Goal: Information Seeking & Learning: Learn about a topic

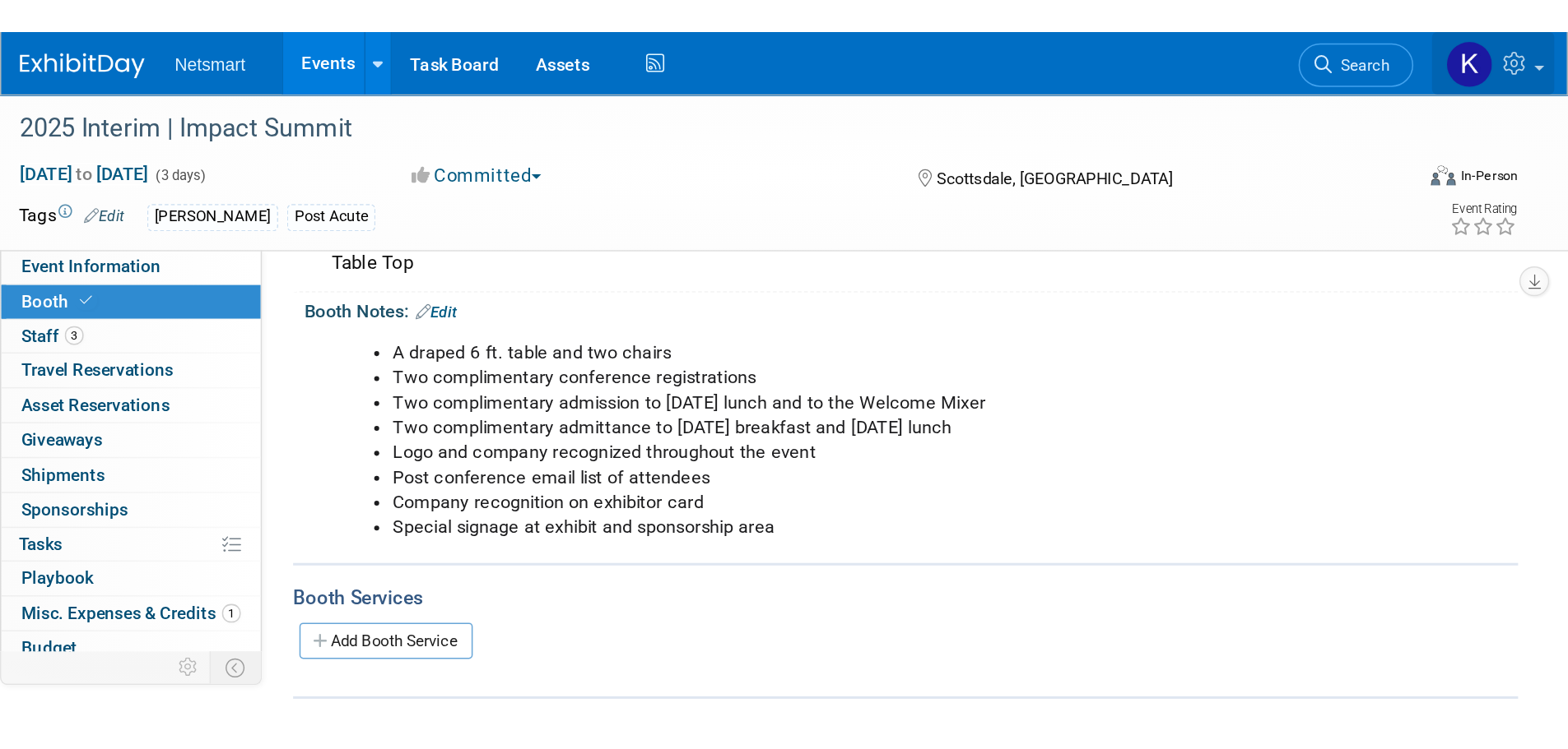
scroll to position [32, 0]
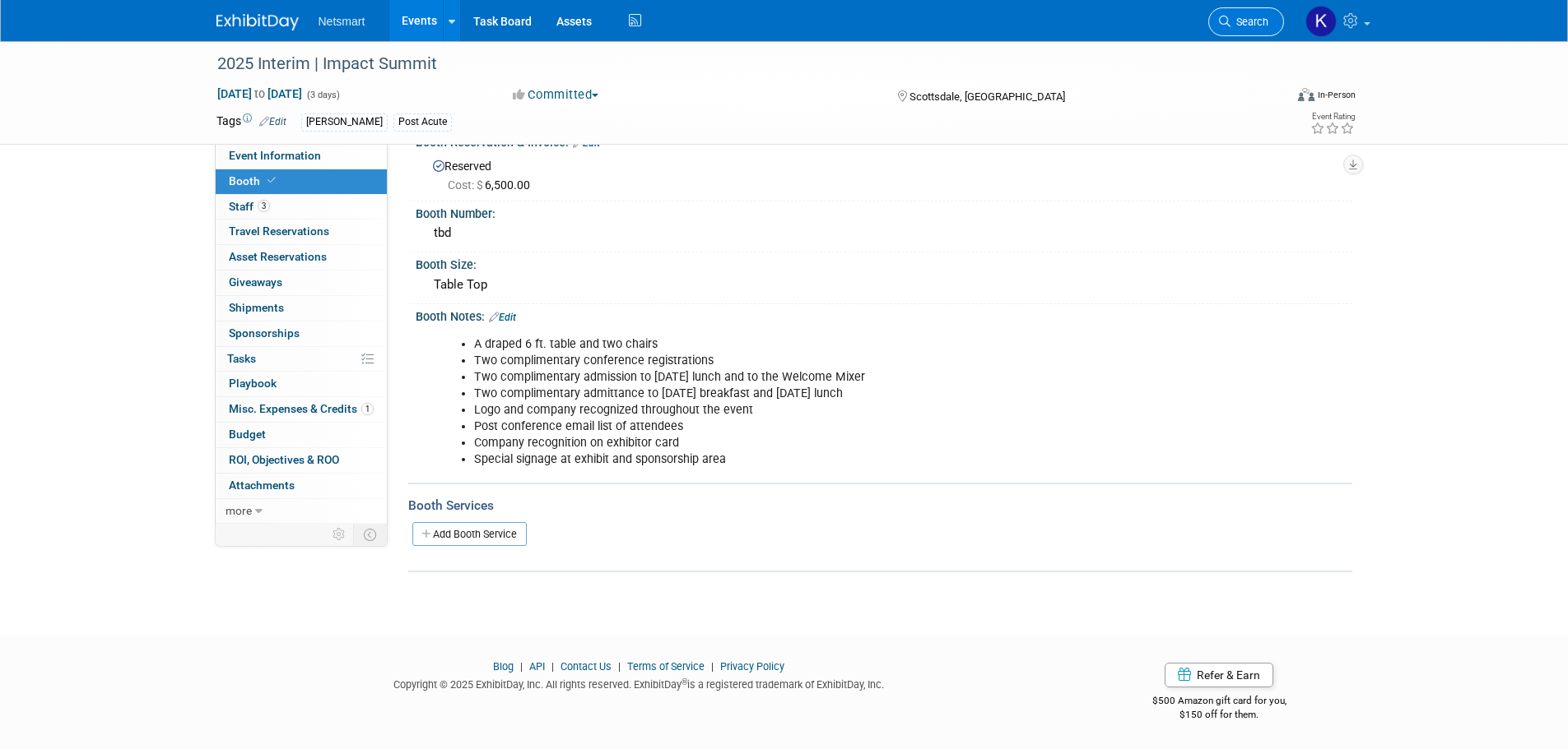
click at [1034, 8] on link "Search" at bounding box center [1246, 22] width 75 height 29
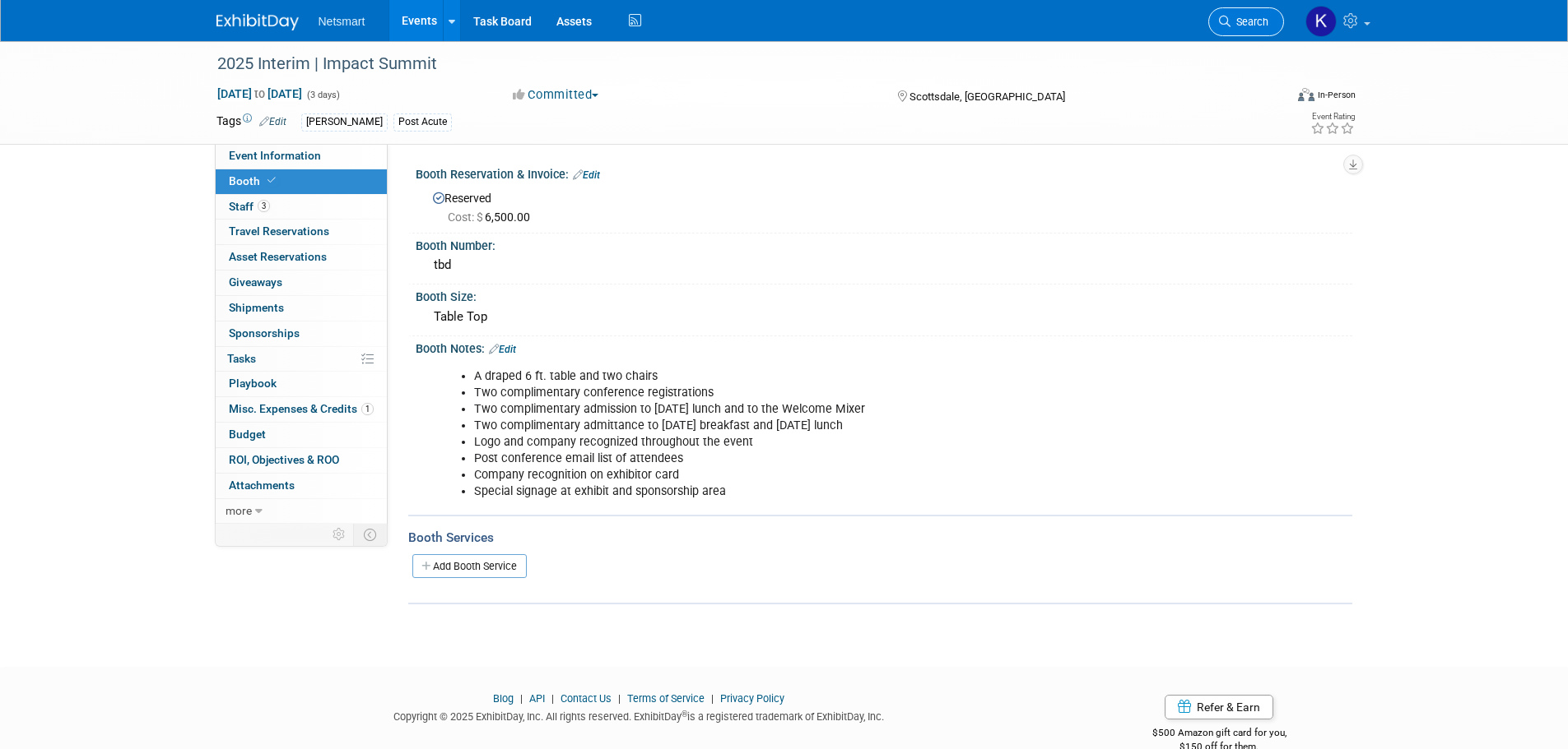
click at [1034, 26] on link "Search" at bounding box center [1246, 22] width 75 height 29
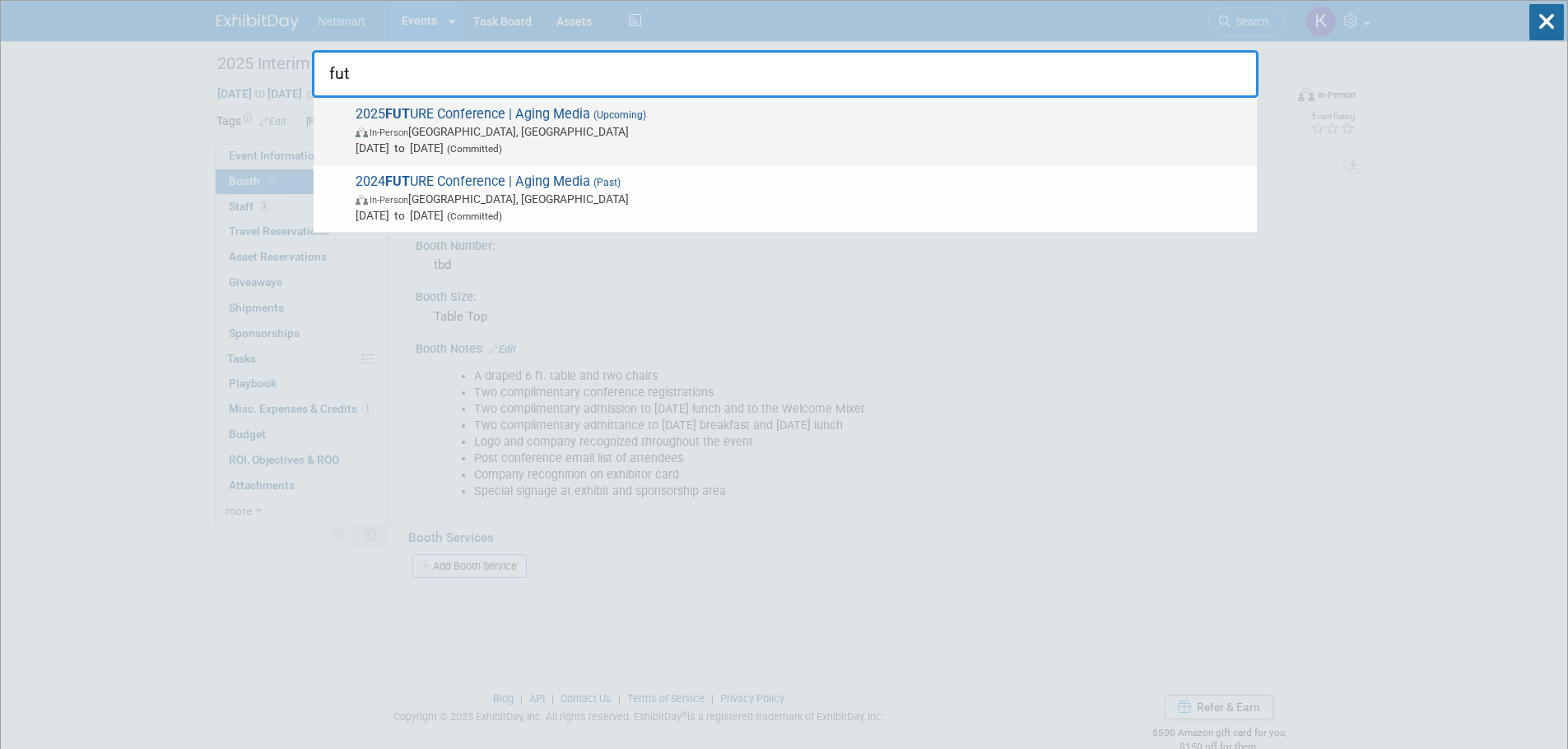
type input "fut"
click at [407, 106] on strong "FUT" at bounding box center [398, 113] width 25 height 15
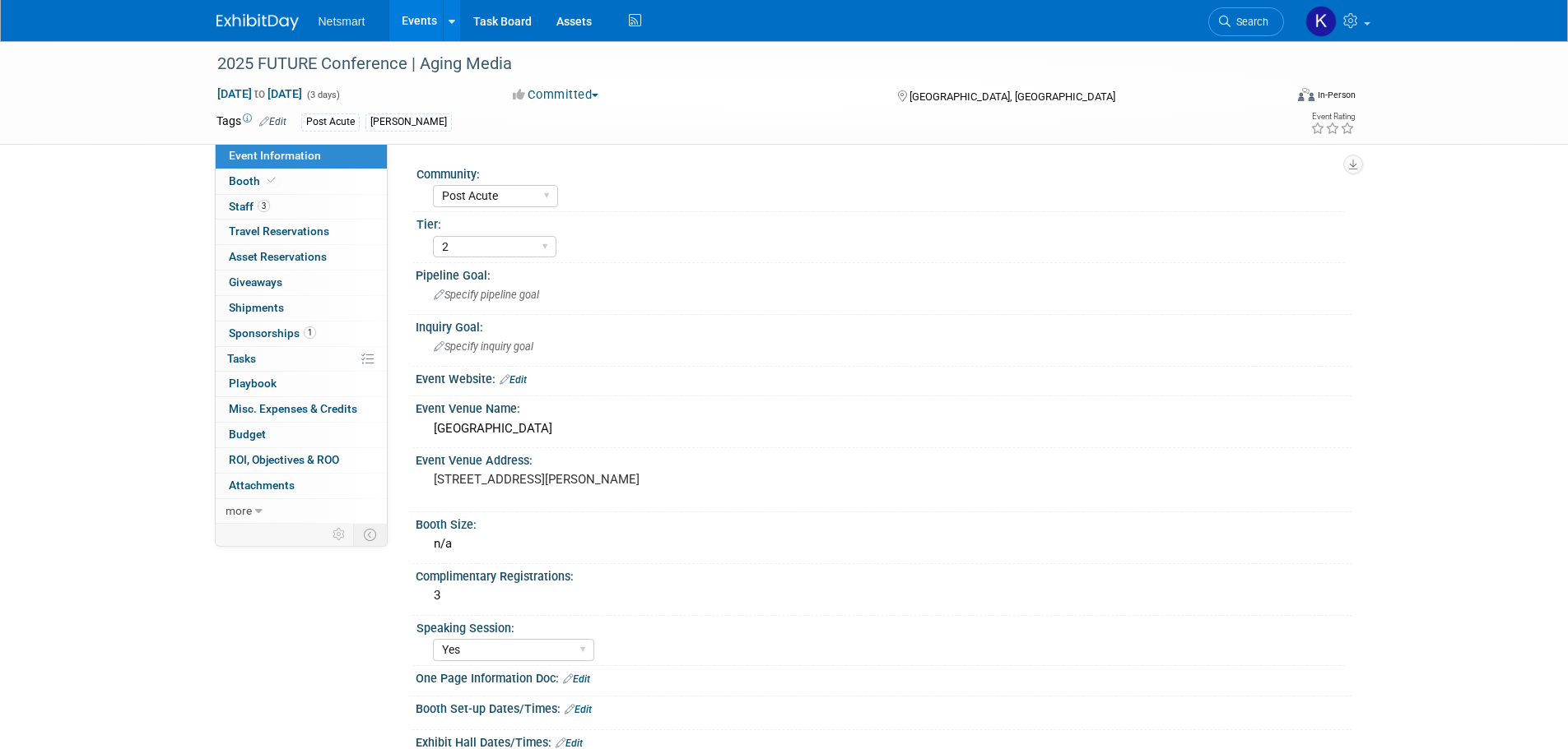
select select "Post Acute"
select select "2"
select select "Yes"
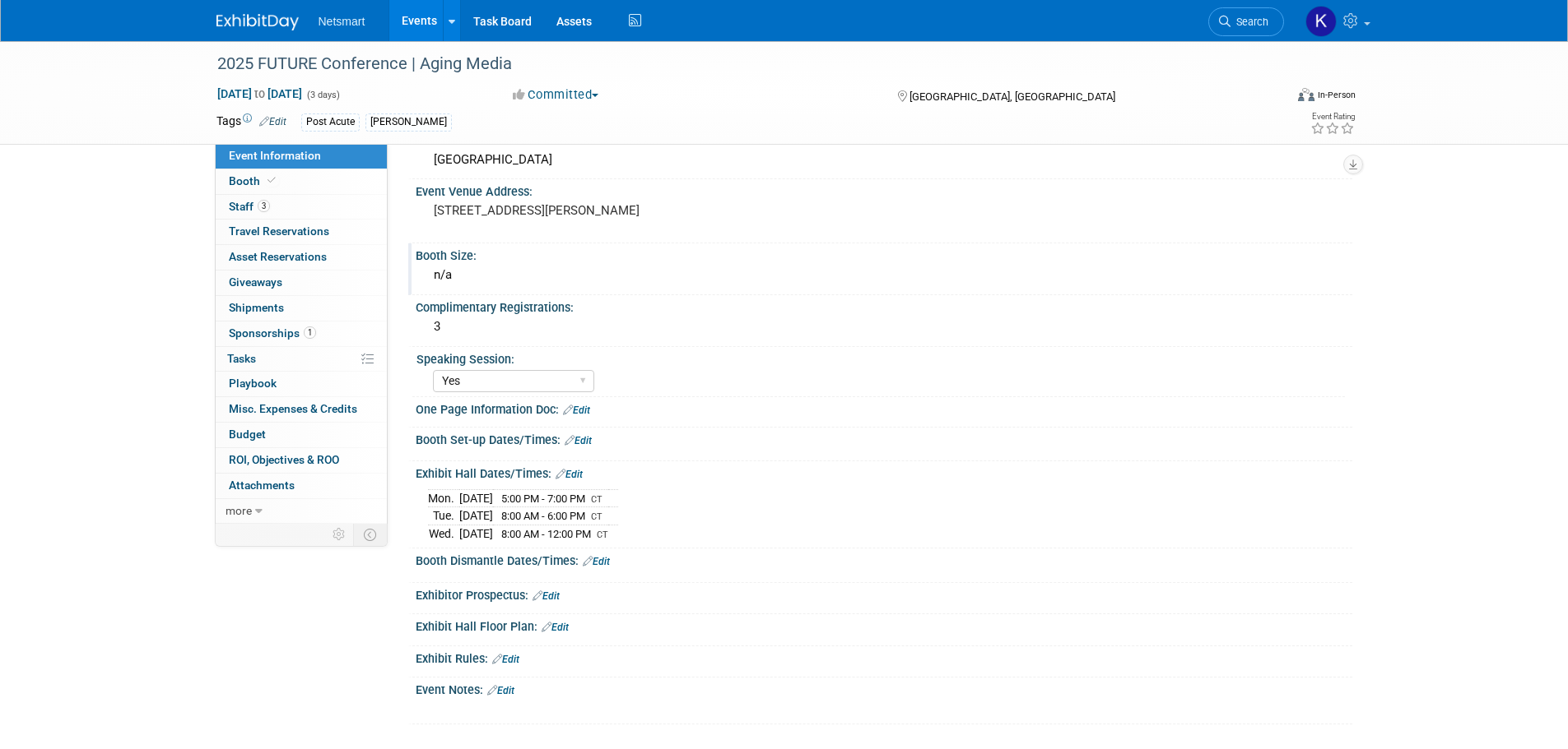
scroll to position [173, 0]
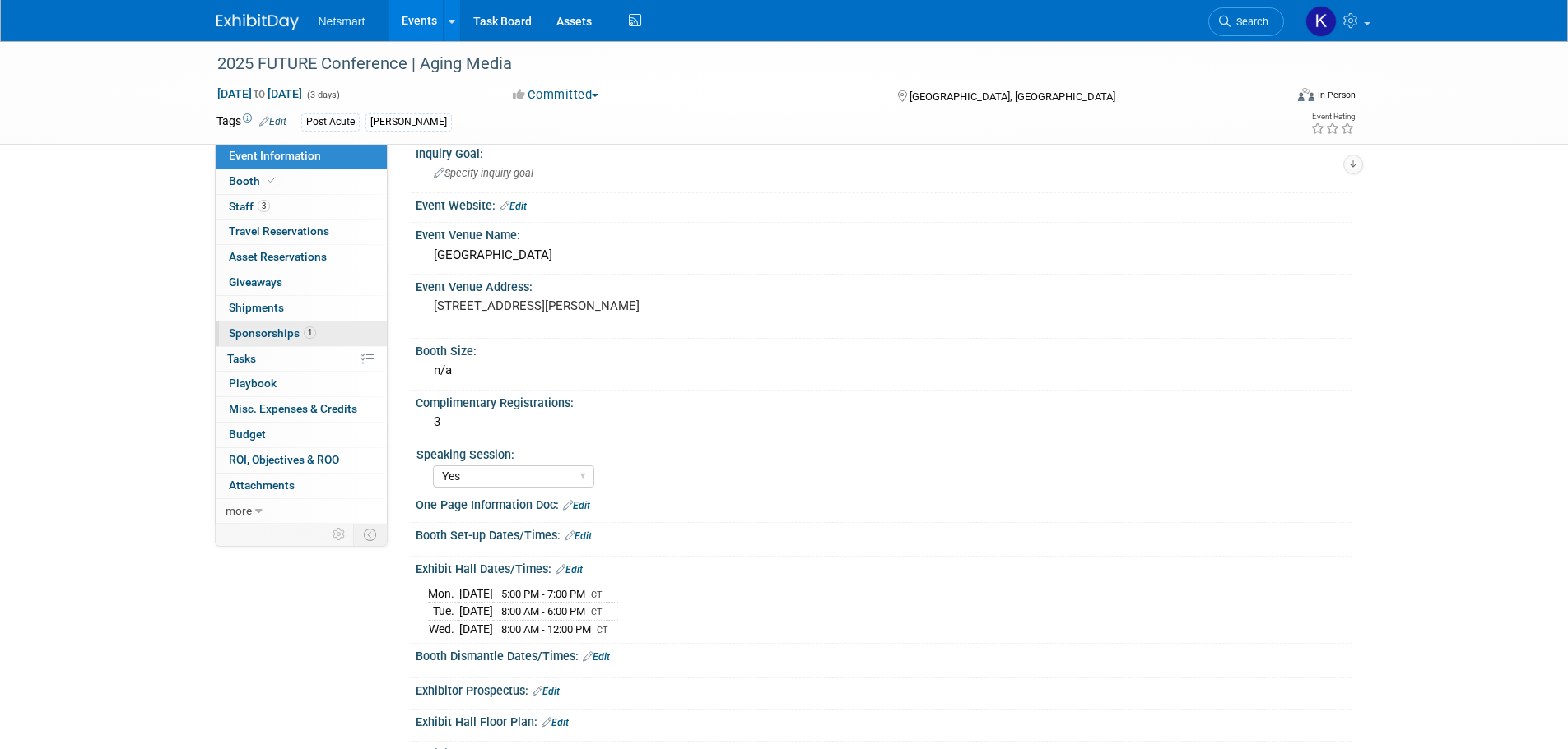
click at [289, 322] on link "1 Sponsorships 1" at bounding box center [301, 335] width 171 height 25
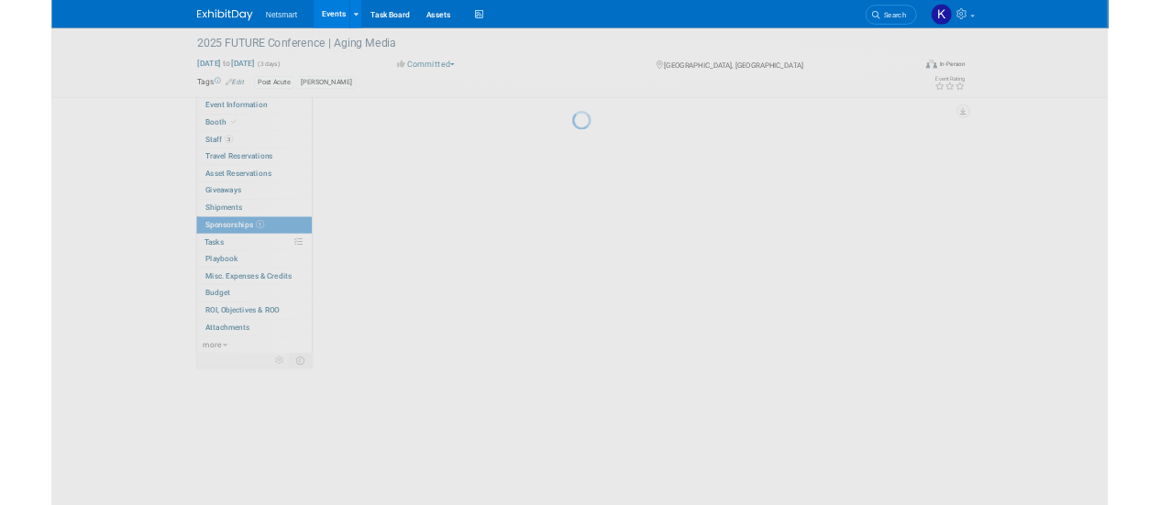
scroll to position [0, 0]
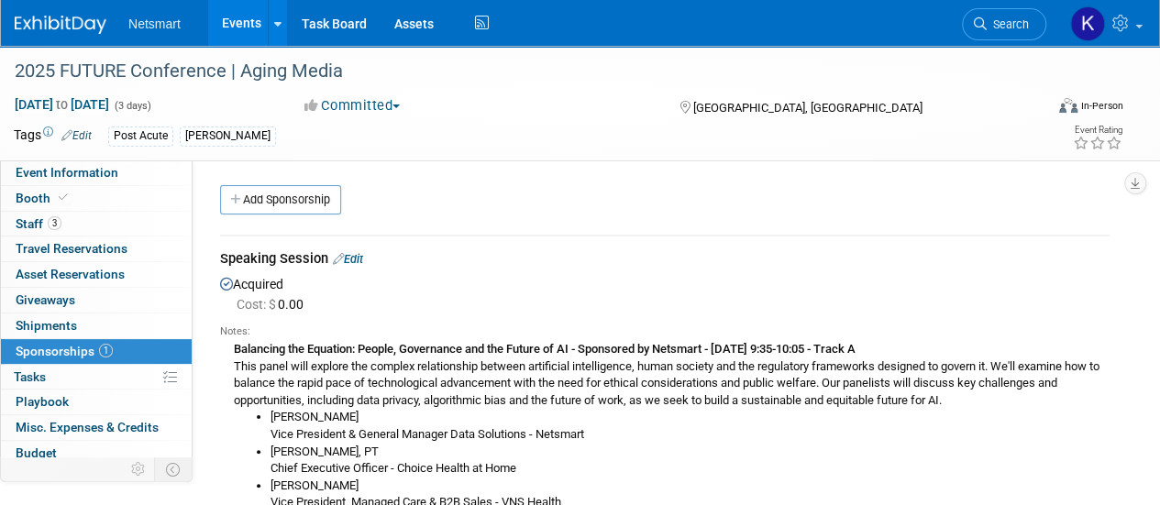
click at [587, 219] on div "Speaking Session Edit Acquired Cost: $ 0.00 Notes: [PERSON_NAME] [PERSON_NAME],…" at bounding box center [664, 397] width 917 height 356
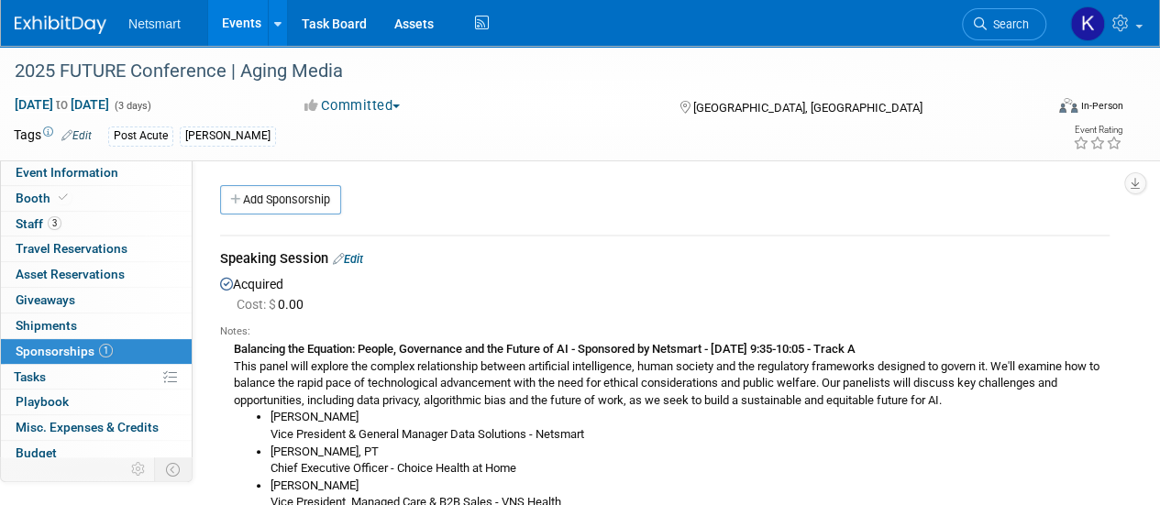
click at [587, 219] on div "Speaking Session Edit Acquired Cost: $ 0.00 Notes: [PERSON_NAME] [PERSON_NAME],…" at bounding box center [664, 397] width 917 height 356
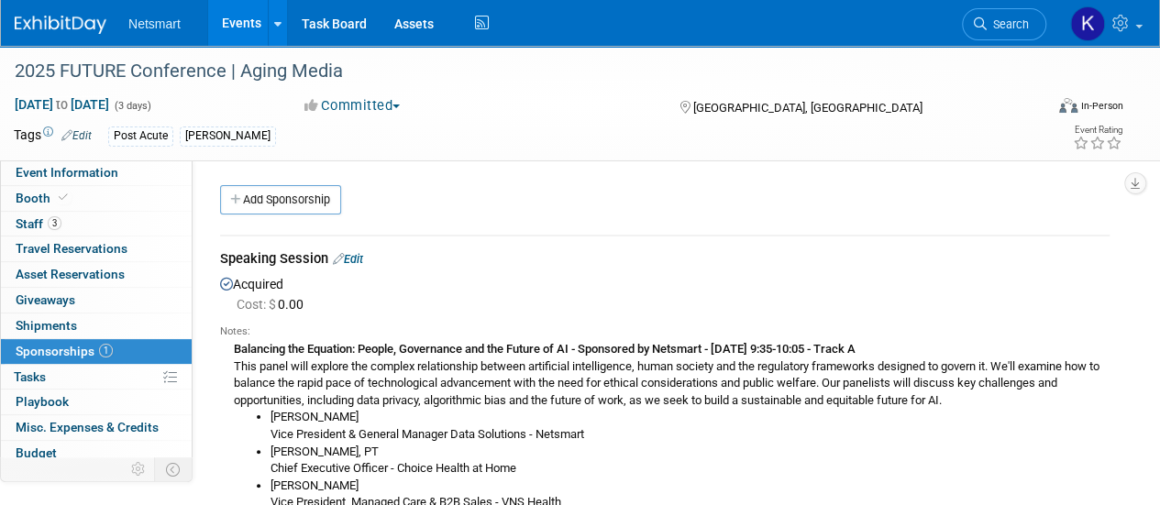
click at [587, 219] on div "Speaking Session Edit Acquired Cost: $ 0.00 Notes: [PERSON_NAME] [PERSON_NAME],…" at bounding box center [664, 397] width 917 height 356
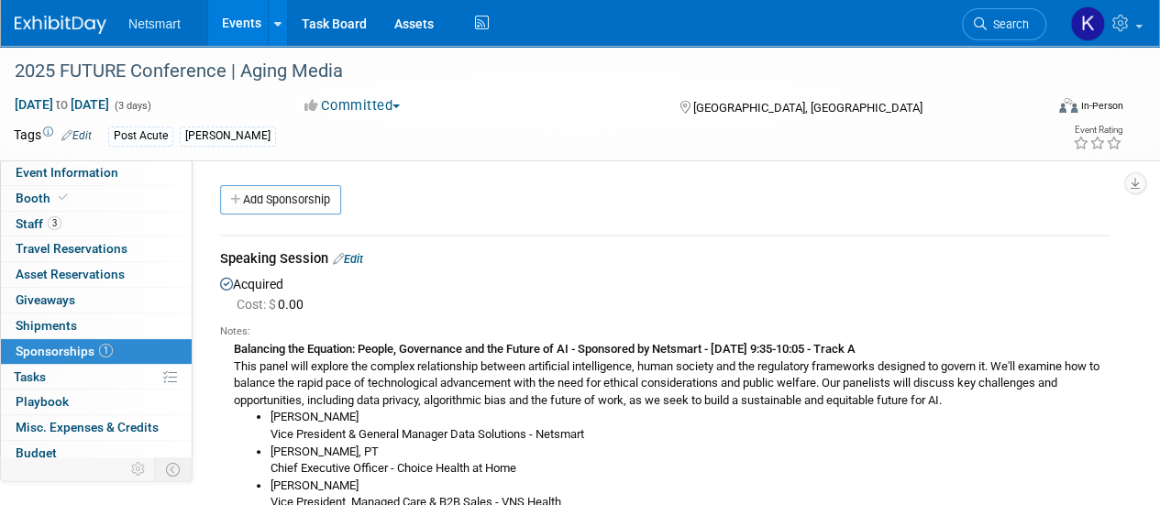
click at [587, 219] on div "Speaking Session Edit Acquired Cost: $ 0.00 Notes: [PERSON_NAME] [PERSON_NAME],…" at bounding box center [664, 397] width 917 height 356
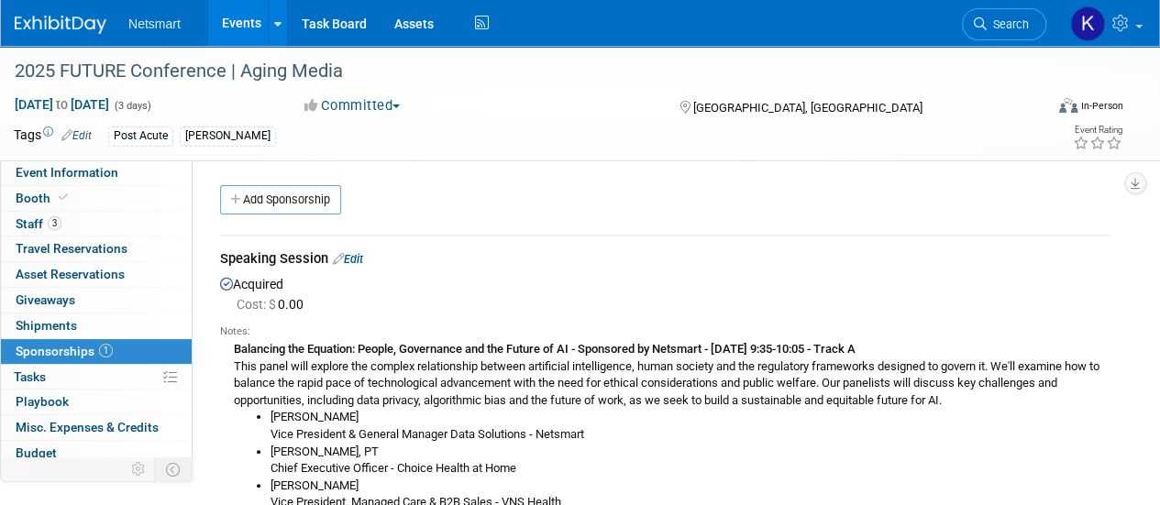
click at [587, 219] on div "Speaking Session Edit Acquired Cost: $ 0.00 Notes: [PERSON_NAME] [PERSON_NAME],…" at bounding box center [664, 397] width 917 height 356
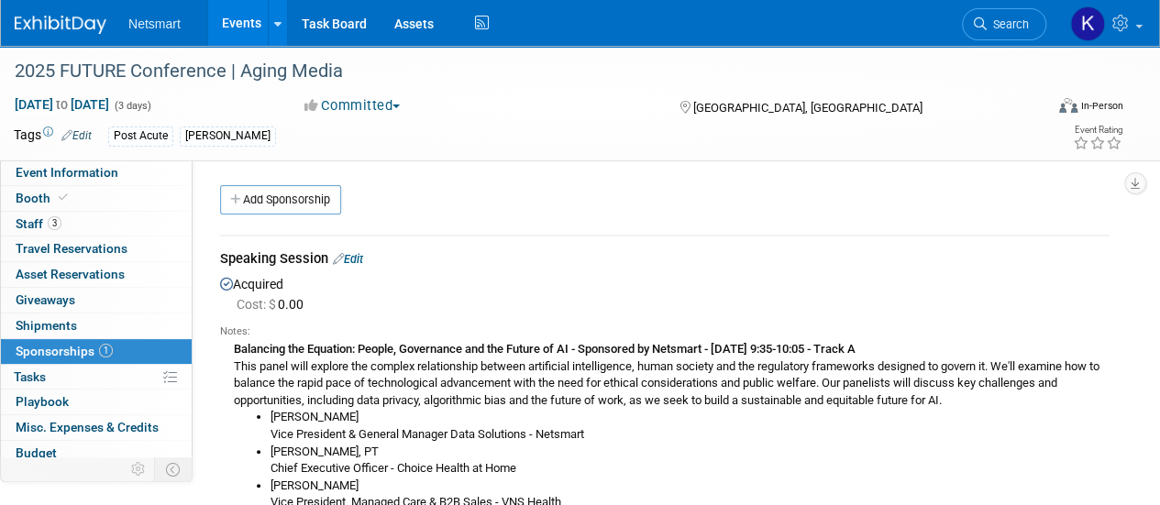
click at [587, 219] on div "Speaking Session Edit Acquired Cost: $ 0.00 Notes: [PERSON_NAME] [PERSON_NAME],…" at bounding box center [664, 397] width 917 height 356
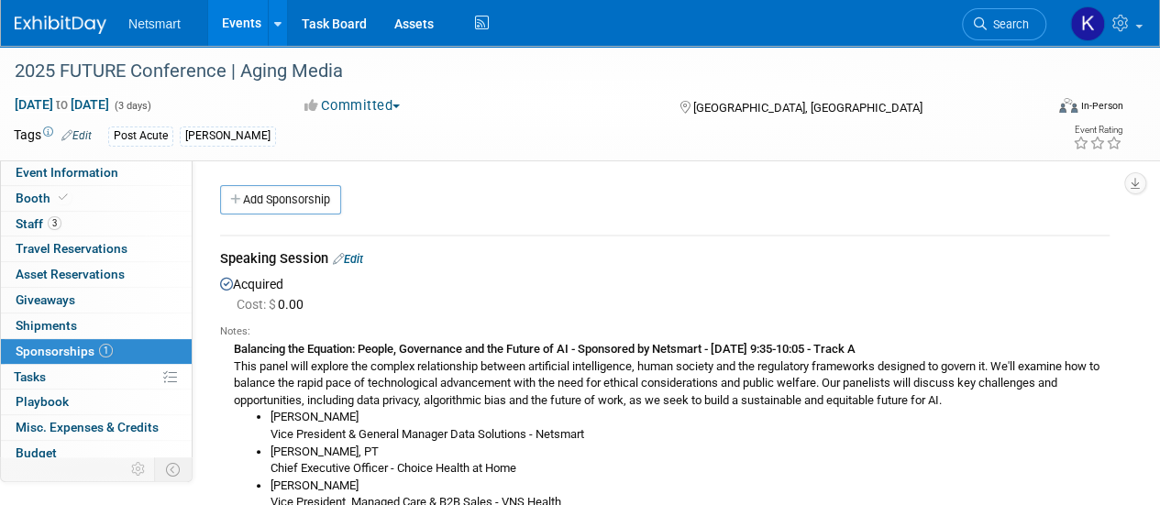
click at [587, 219] on div "Speaking Session Edit Acquired Cost: $ 0.00 Notes: [PERSON_NAME] [PERSON_NAME],…" at bounding box center [664, 397] width 917 height 356
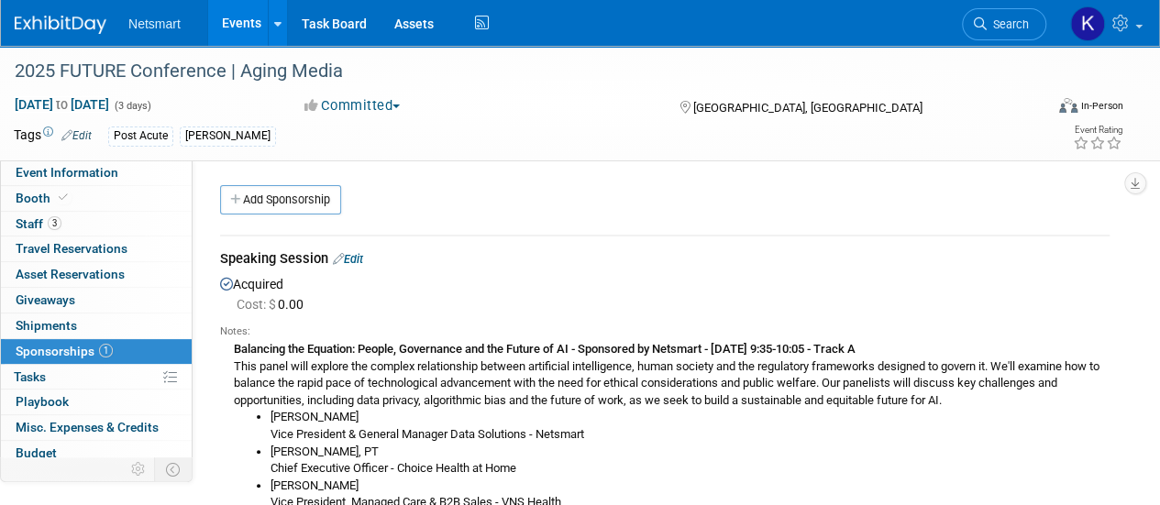
click at [587, 219] on div "Speaking Session Edit Acquired Cost: $ 0.00 Notes: [PERSON_NAME] [PERSON_NAME],…" at bounding box center [664, 397] width 917 height 356
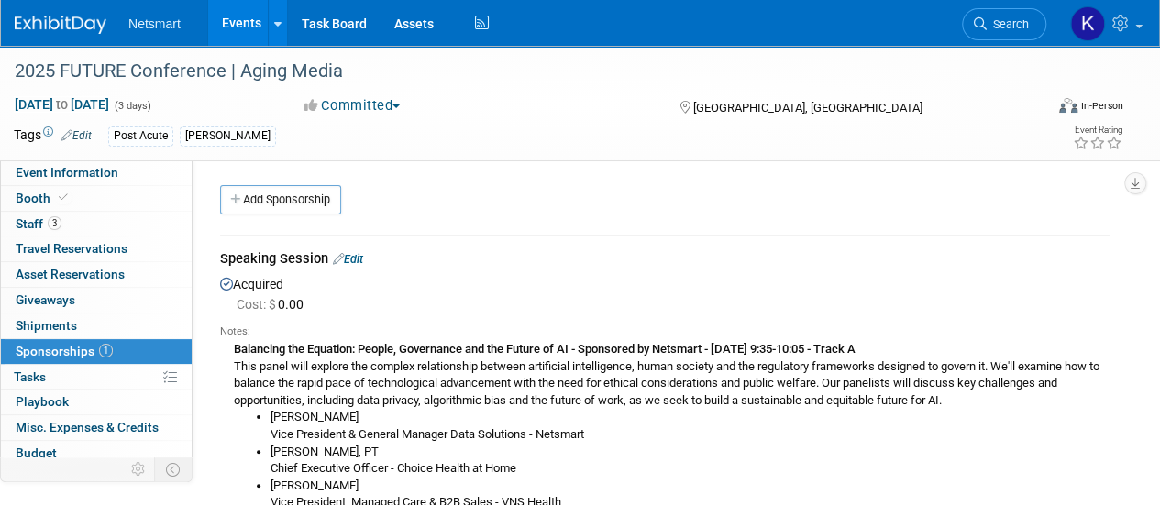
click at [587, 219] on div "Speaking Session Edit Acquired Cost: $ 0.00 Notes: [PERSON_NAME] [PERSON_NAME],…" at bounding box center [664, 397] width 917 height 356
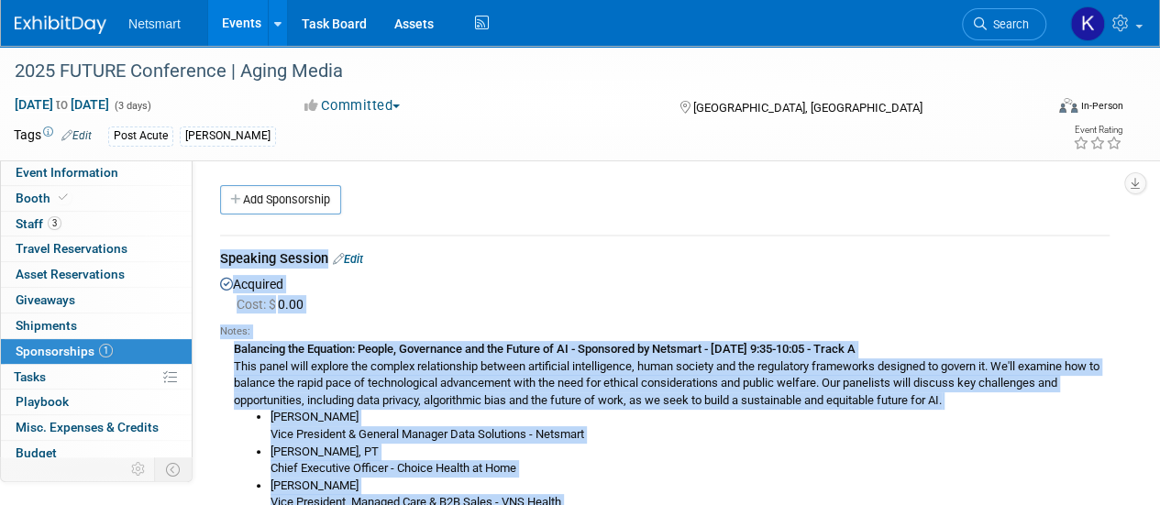
click at [587, 219] on div "Speaking Session Edit Acquired Cost: $ 0.00 Notes: [PERSON_NAME] [PERSON_NAME],…" at bounding box center [664, 397] width 917 height 356
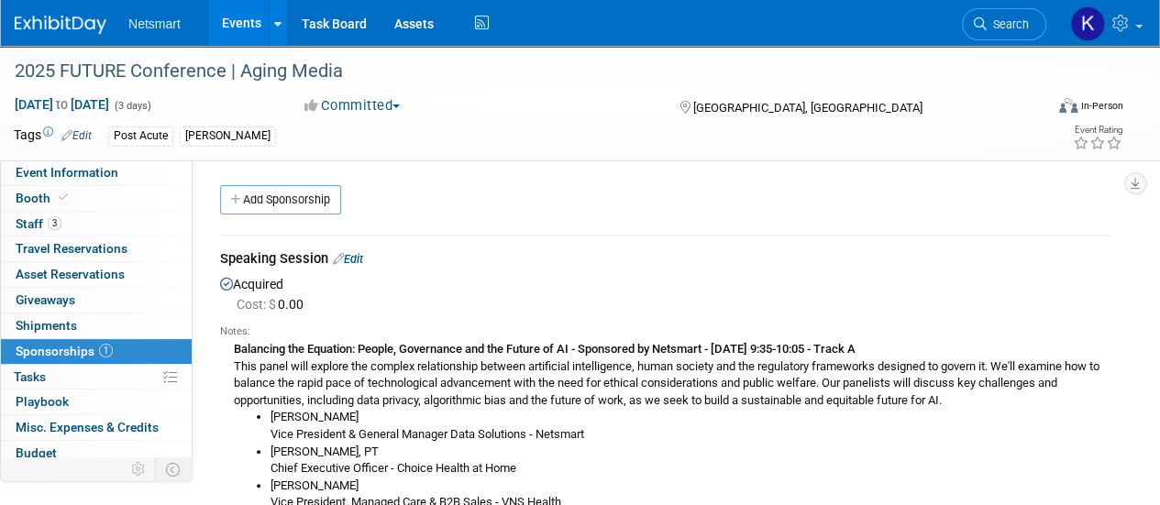
click at [587, 219] on div "Speaking Session Edit Acquired Cost: $ 0.00 Notes: [PERSON_NAME] [PERSON_NAME],…" at bounding box center [664, 397] width 917 height 356
click at [992, 23] on span "Search" at bounding box center [1008, 24] width 42 height 14
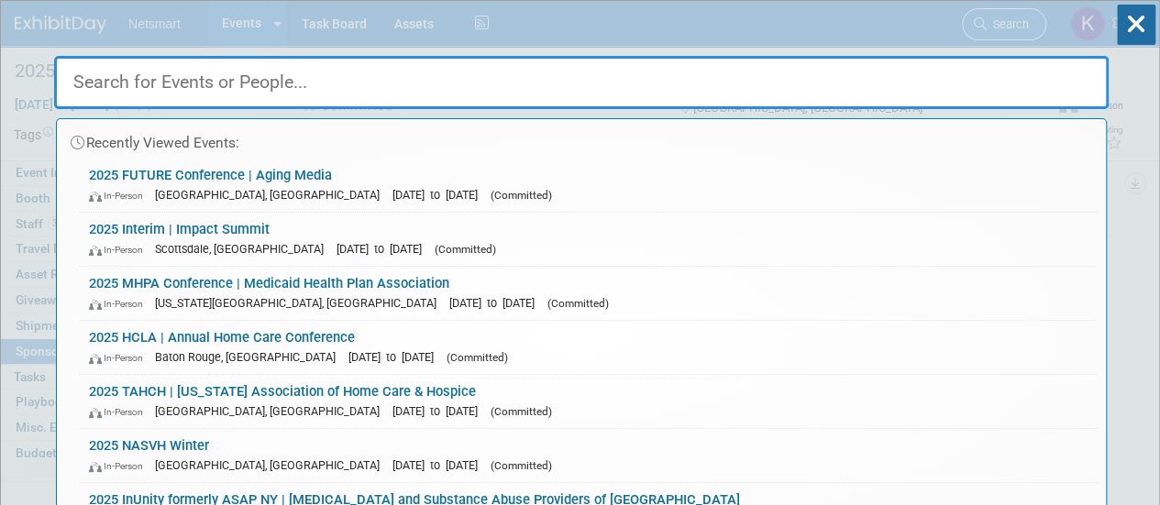
click at [992, 23] on div "Recently Viewed Events: 2025 FUTURE Conference | Aging Media In-Person [GEOGRAP…" at bounding box center [581, 276] width 1055 height 551
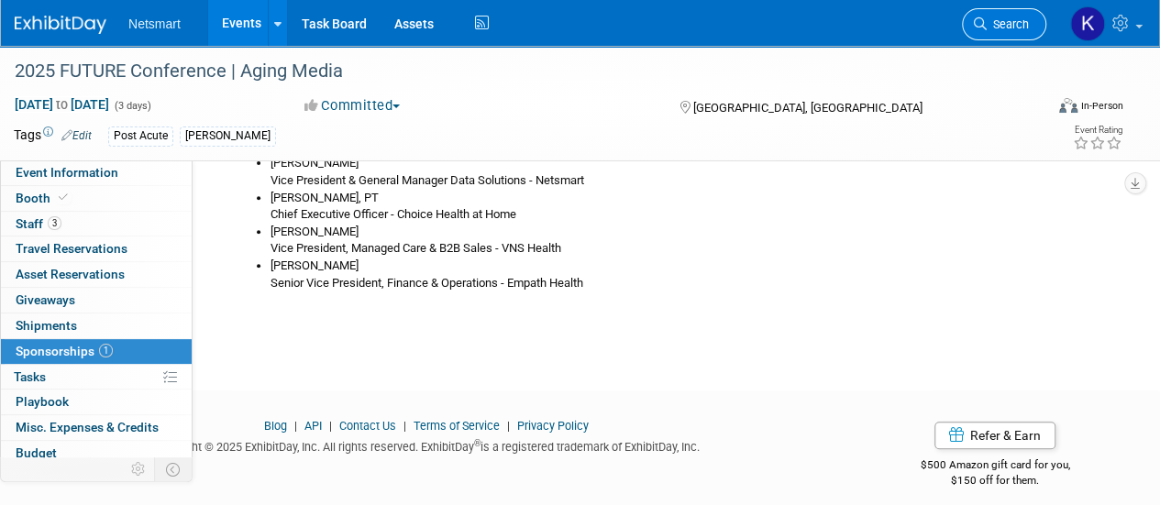
scroll to position [267, 0]
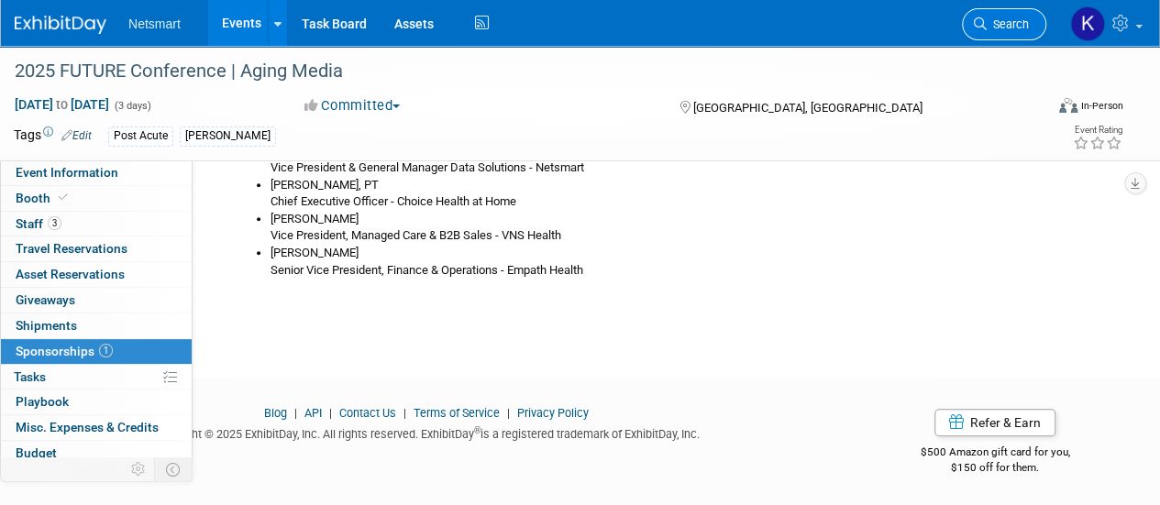
click at [992, 23] on span "Search" at bounding box center [1008, 24] width 42 height 14
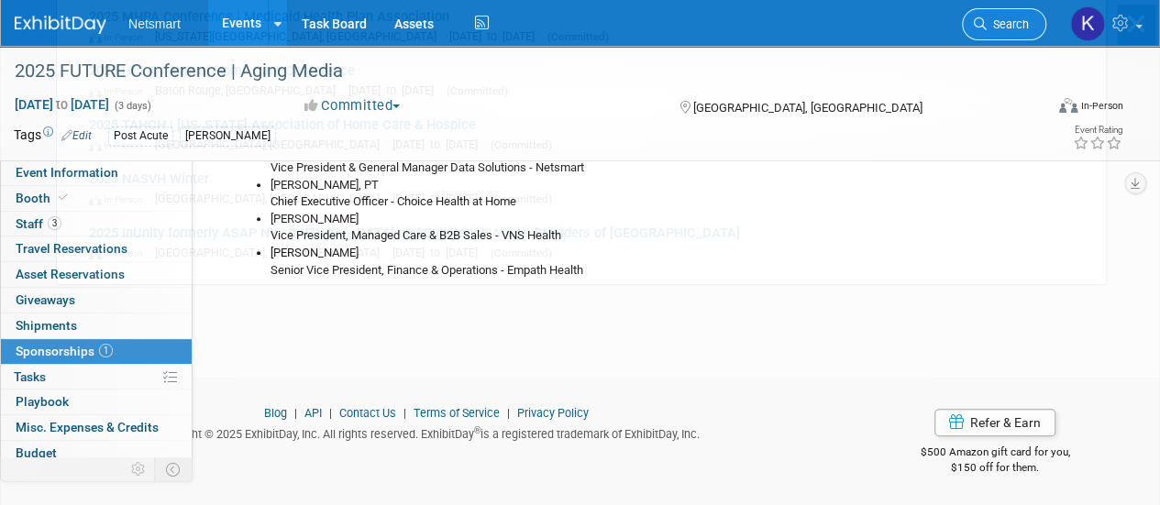
scroll to position [0, 0]
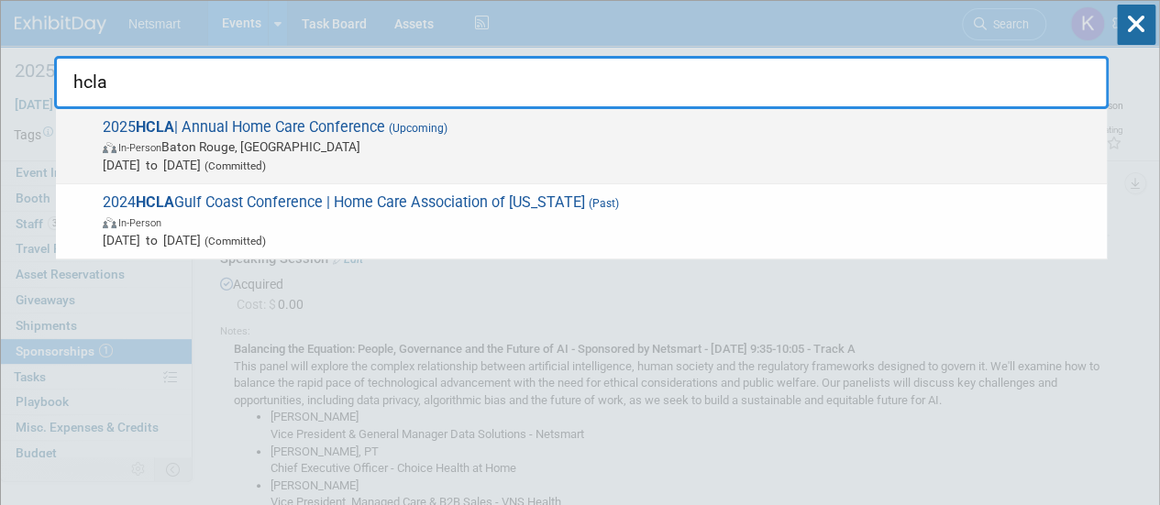
type input "hcla"
click at [317, 147] on span "In-Person Baton Rouge, [GEOGRAPHIC_DATA]" at bounding box center [600, 147] width 995 height 18
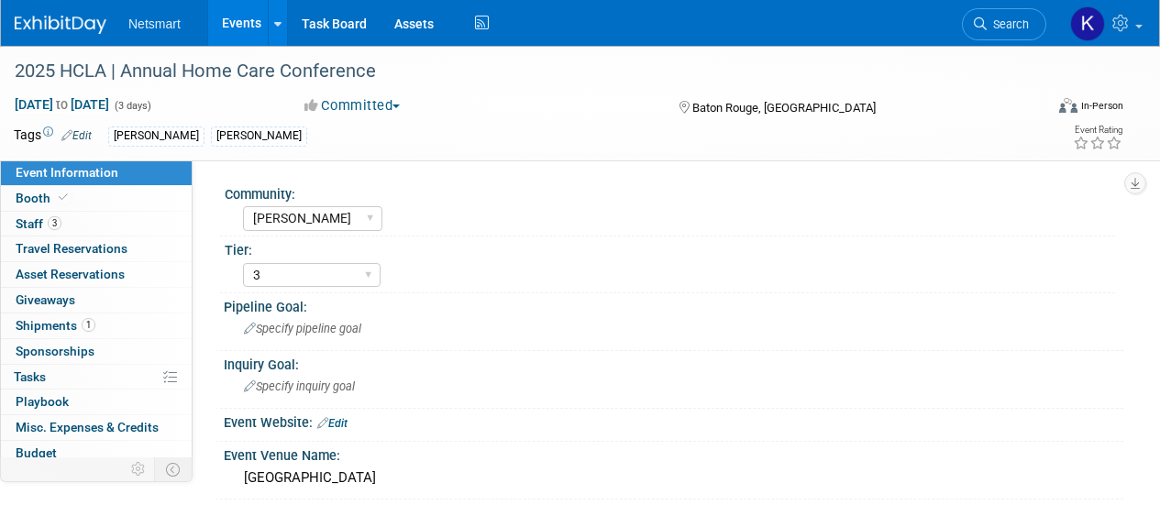
select select "[PERSON_NAME]"
select select "3"
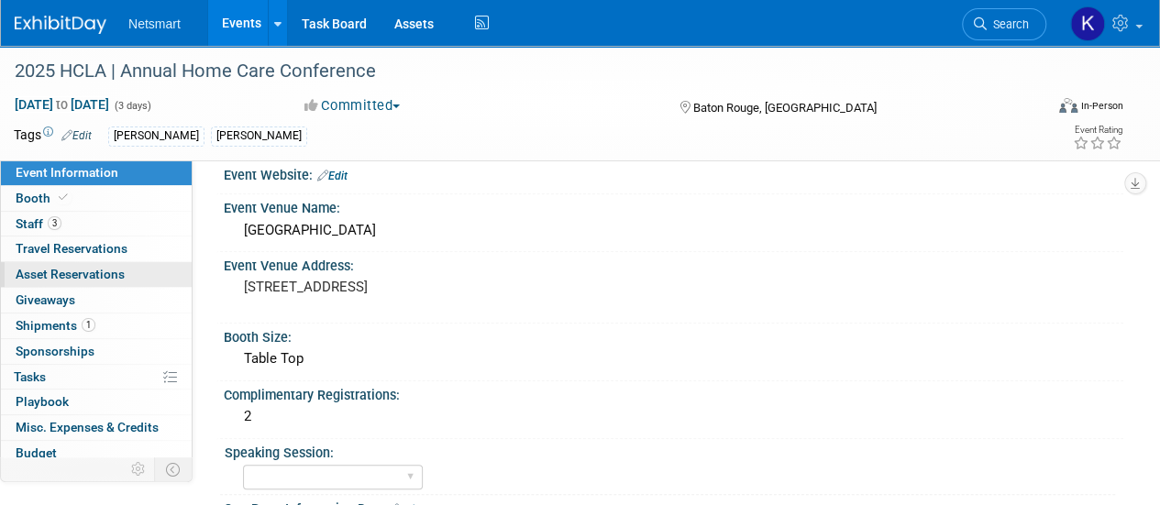
scroll to position [245, 0]
